Goal: Information Seeking & Learning: Learn about a topic

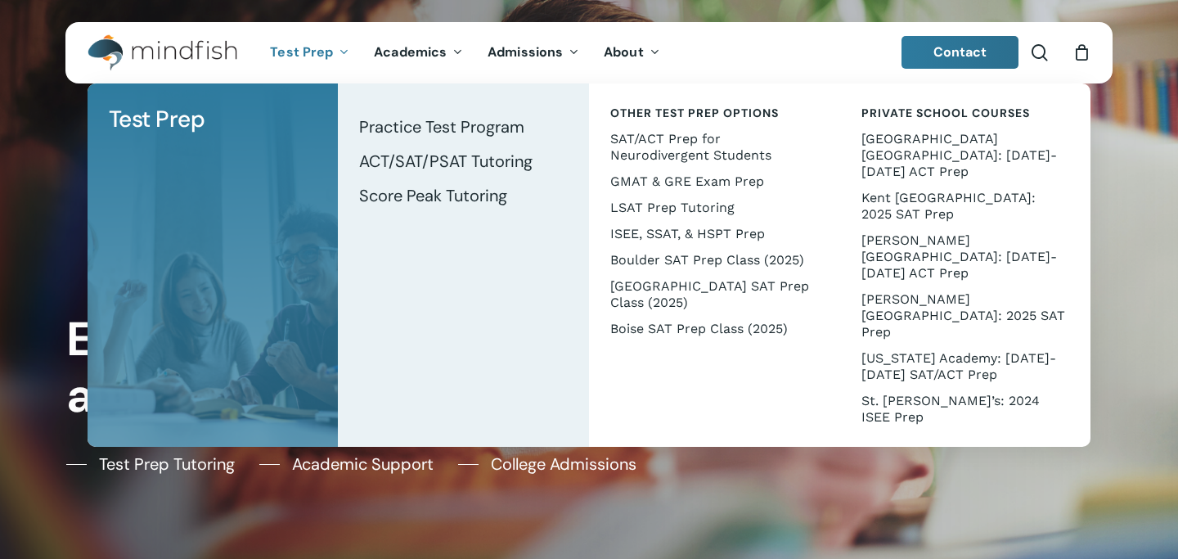
click at [336, 53] on link "Test Prep" at bounding box center [310, 53] width 104 height 14
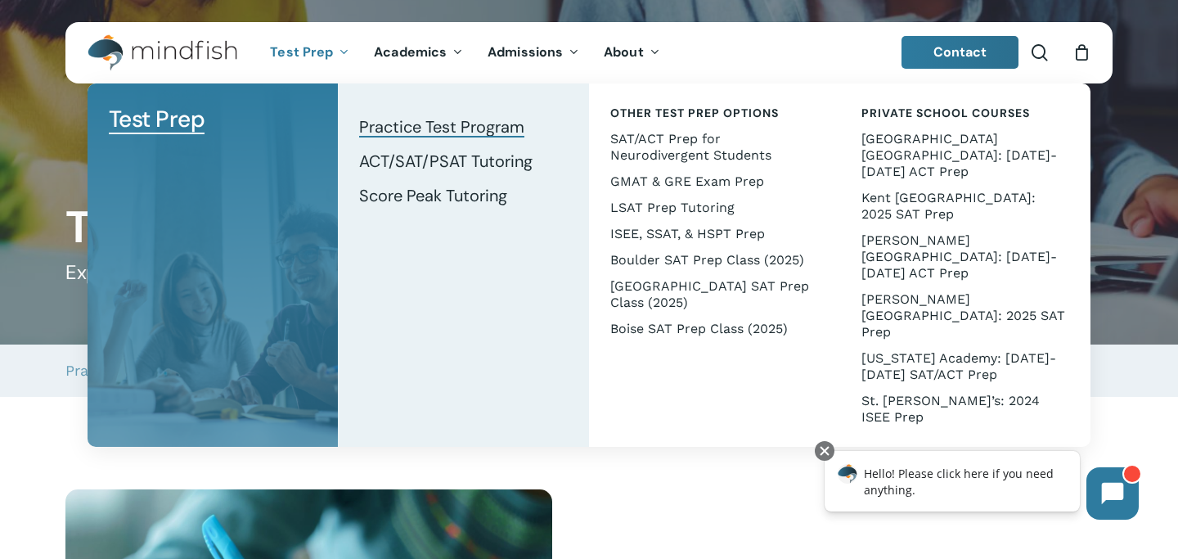
click at [498, 130] on span "Practice Test Program" at bounding box center [441, 126] width 165 height 21
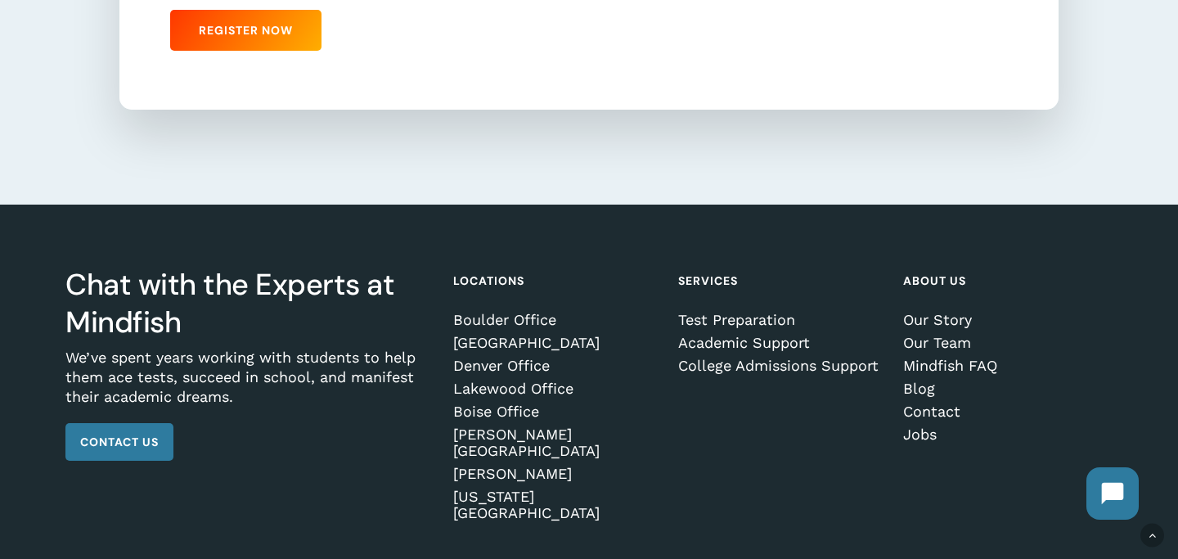
scroll to position [1438, 0]
